Goal: Task Accomplishment & Management: Manage account settings

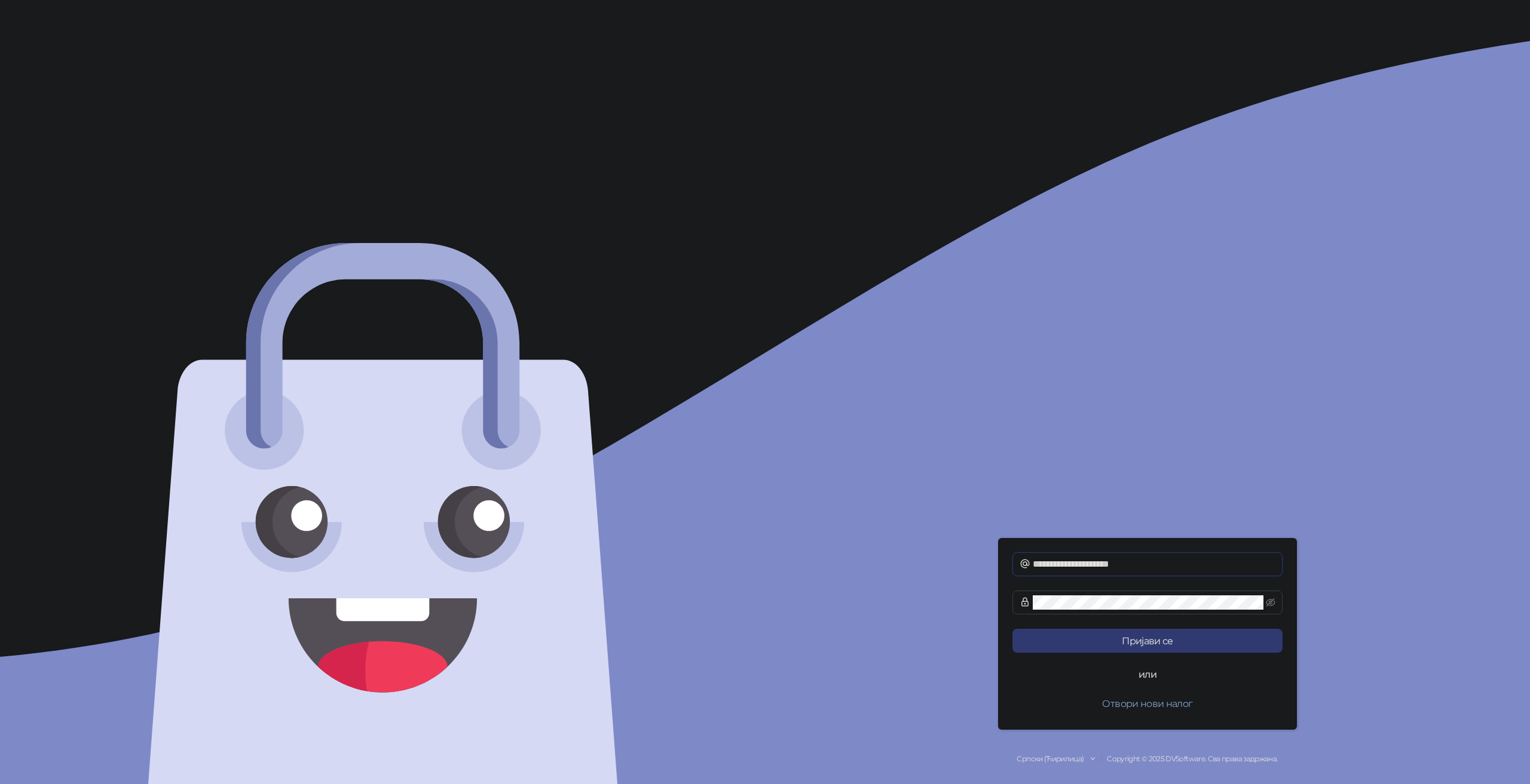
click at [1105, 560] on input "**********" at bounding box center [1153, 564] width 242 height 14
type input "**********"
click at [1157, 641] on button "Пријави се" at bounding box center [1147, 641] width 270 height 24
